Goal: Communication & Community: Answer question/provide support

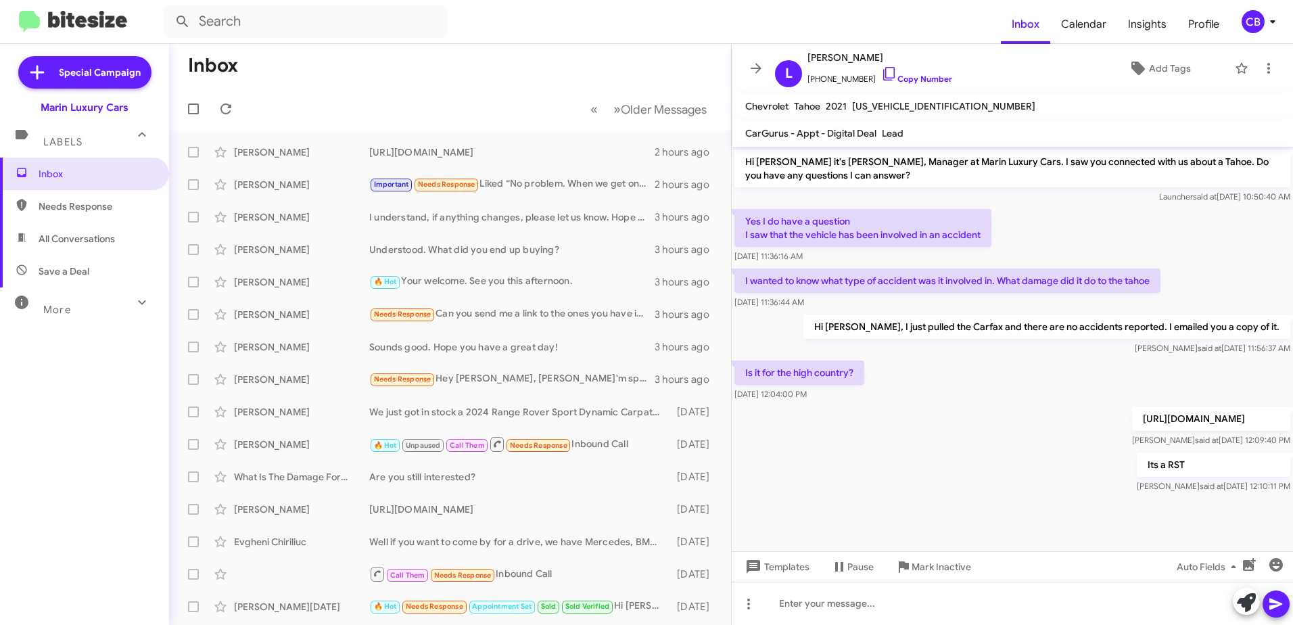
click at [82, 202] on span "Needs Response" at bounding box center [96, 206] width 115 height 14
type input "in:needs-response"
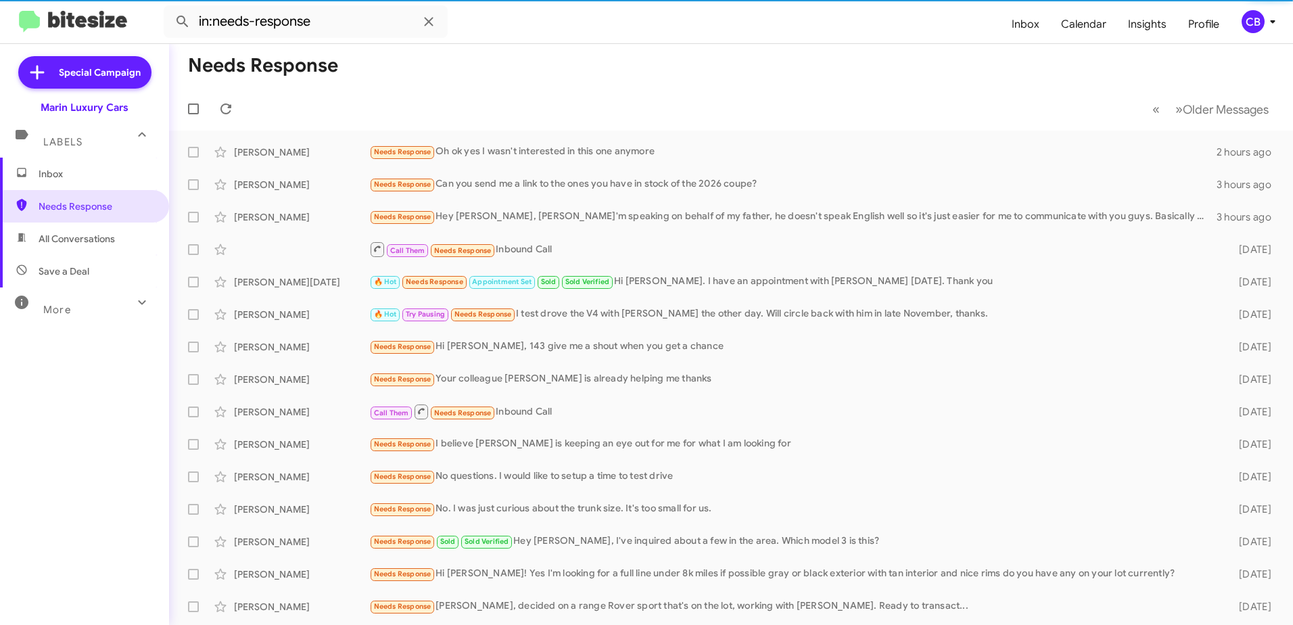
click at [57, 172] on span "Inbox" at bounding box center [96, 174] width 115 height 14
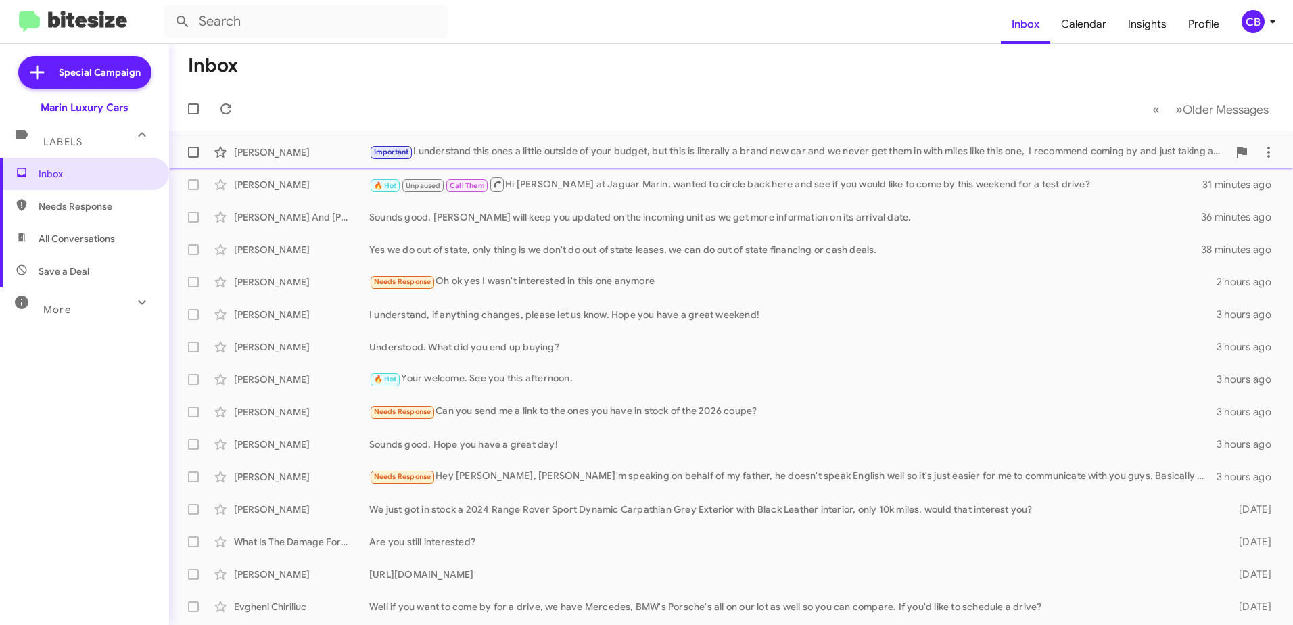
click at [584, 157] on div "Important I understand this ones a little outside of your budget, but this is l…" at bounding box center [798, 152] width 859 height 16
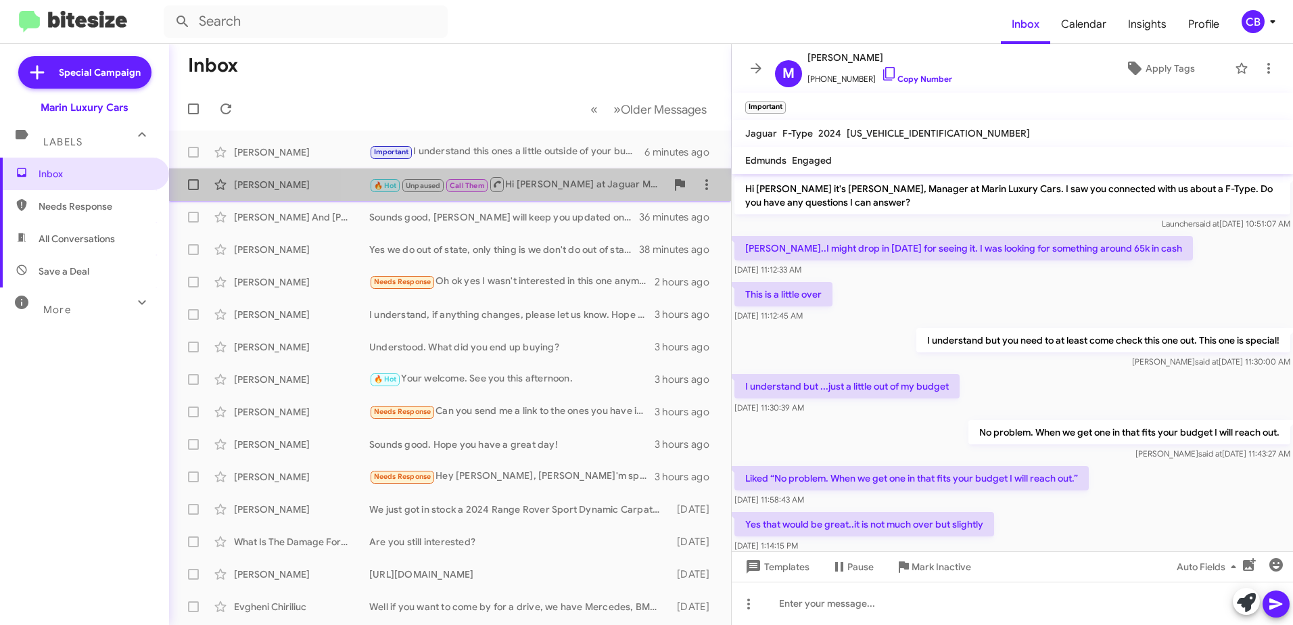
click at [548, 187] on div "🔥 Hot Unpaused Call Them Hi [PERSON_NAME] at Jaguar Marin, wanted to circle bac…" at bounding box center [517, 184] width 297 height 17
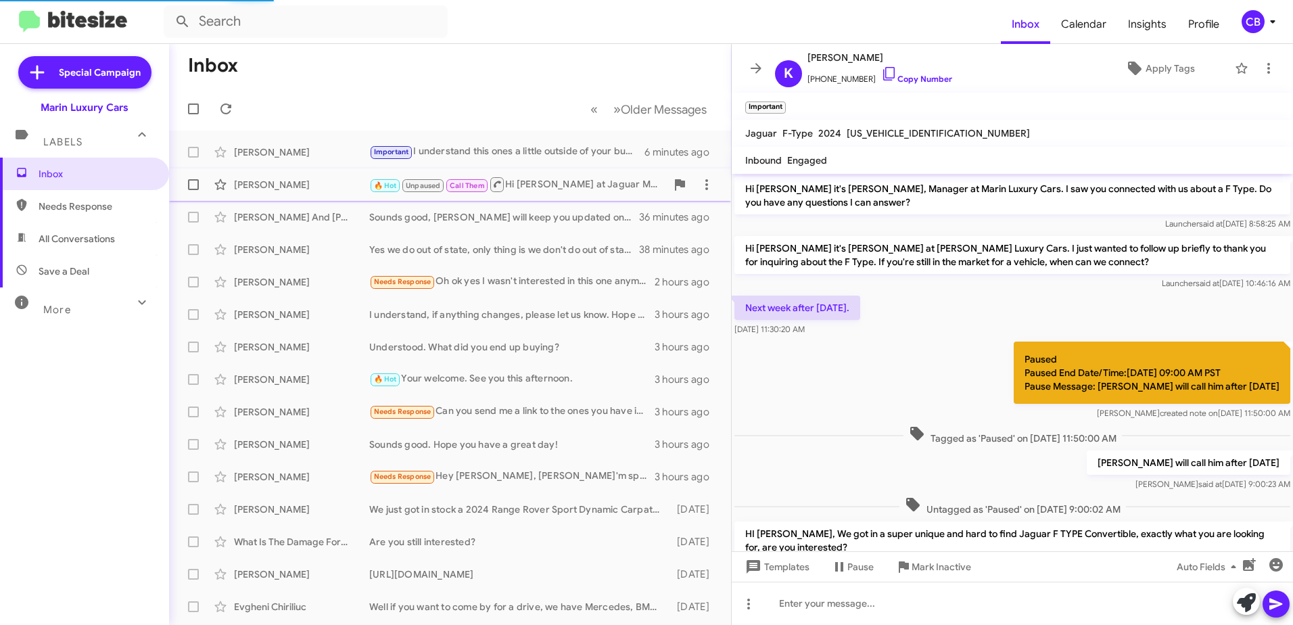
scroll to position [343, 0]
